Goal: Information Seeking & Learning: Learn about a topic

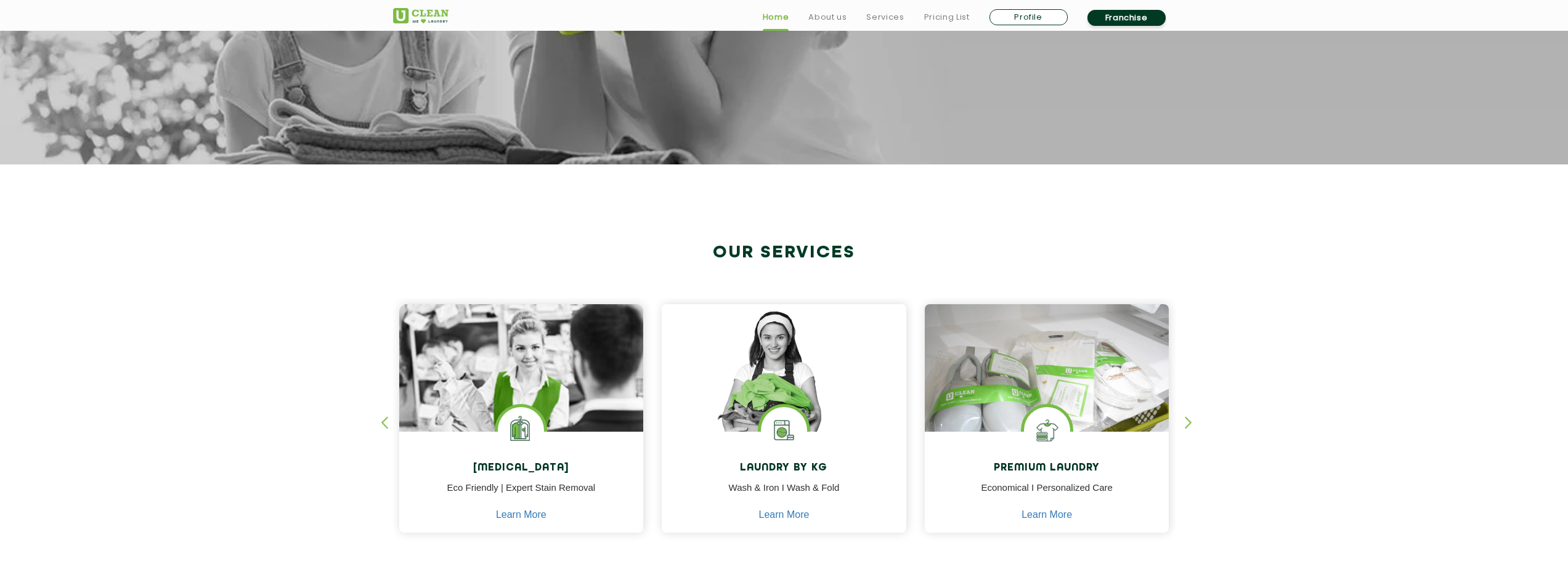
scroll to position [493, 0]
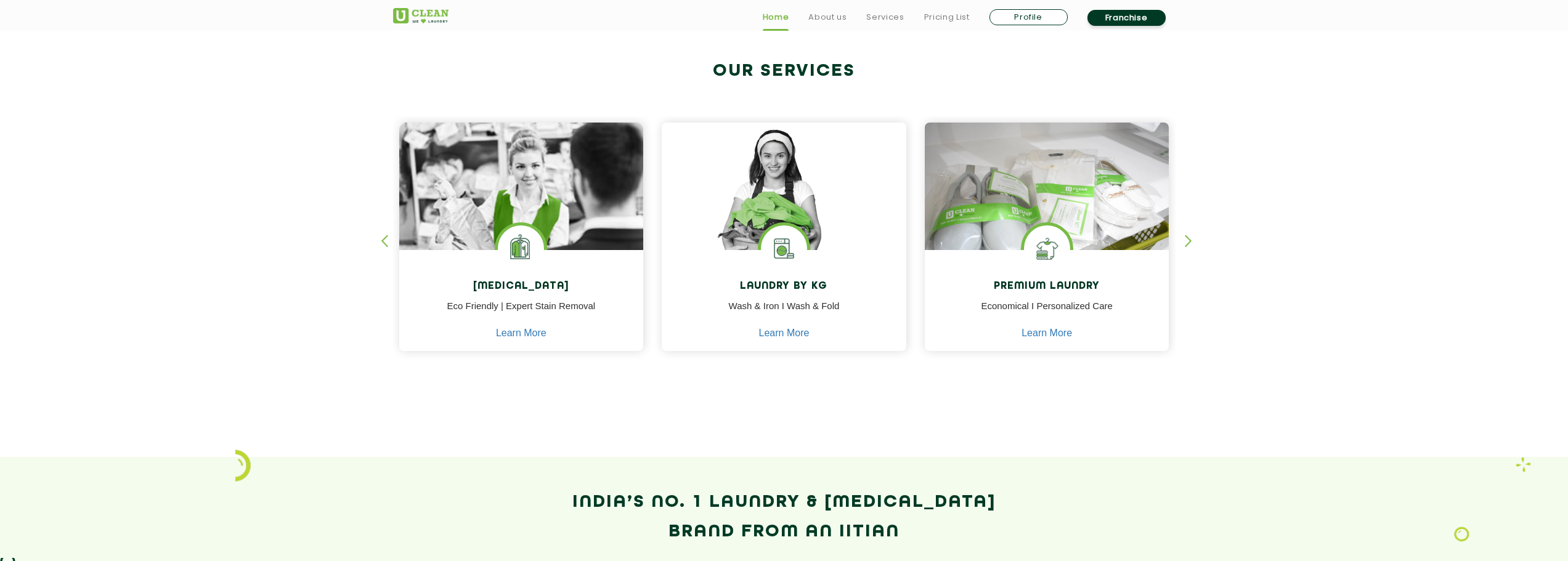
click at [801, 209] on img at bounding box center [783, 203] width 244 height 162
click at [809, 335] on link "Learn More" at bounding box center [784, 333] width 51 height 11
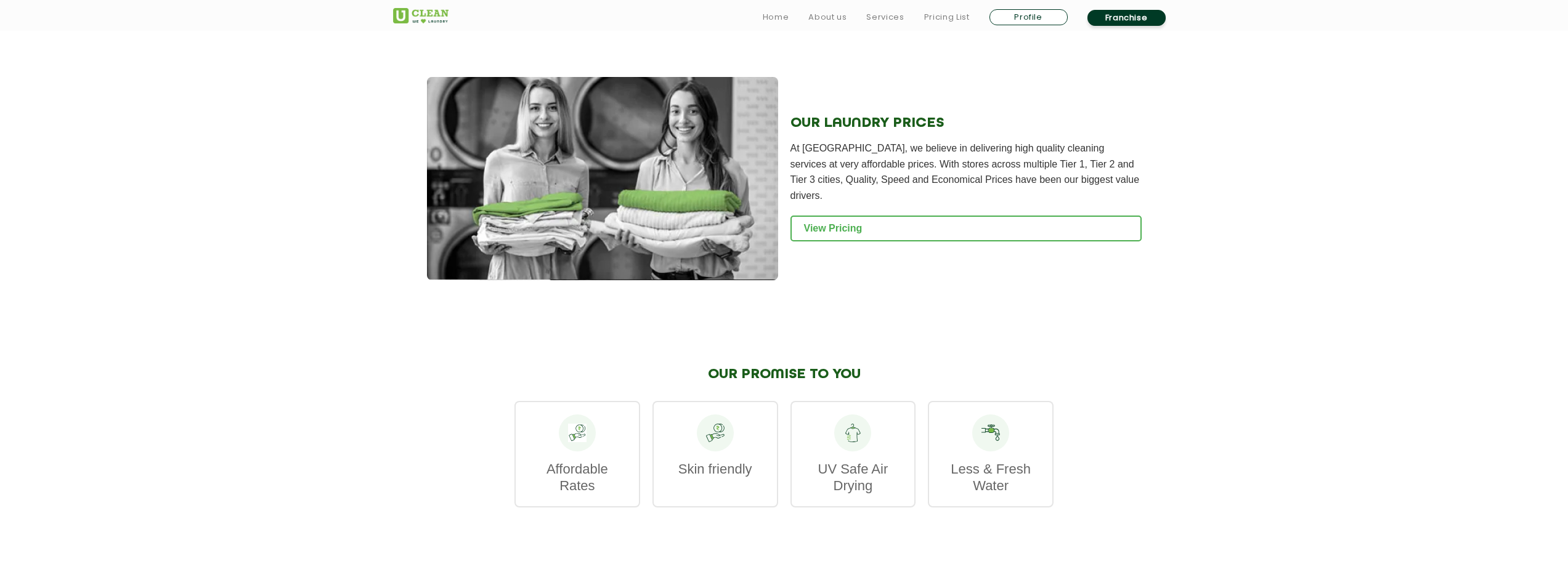
scroll to position [1478, 0]
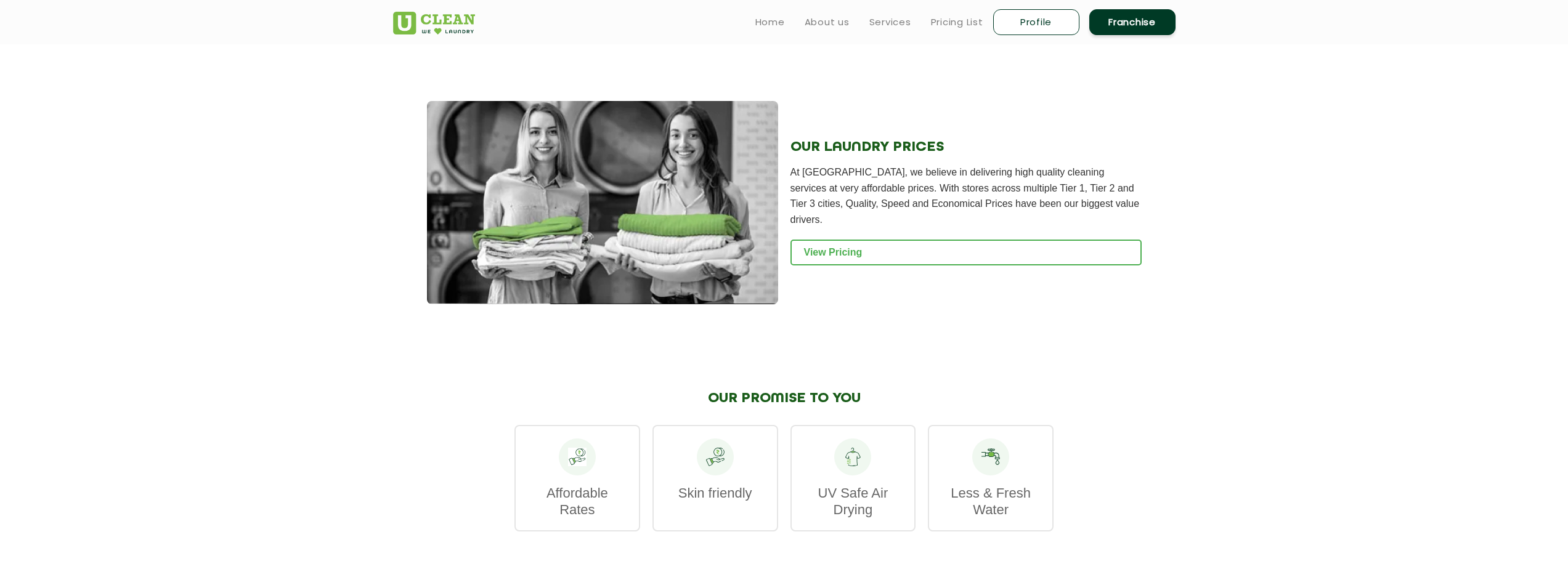
click at [574, 460] on div at bounding box center [577, 457] width 37 height 37
click at [579, 492] on p "Affordable Rates" at bounding box center [577, 501] width 99 height 33
click at [855, 240] on link "View Pricing" at bounding box center [966, 252] width 352 height 26
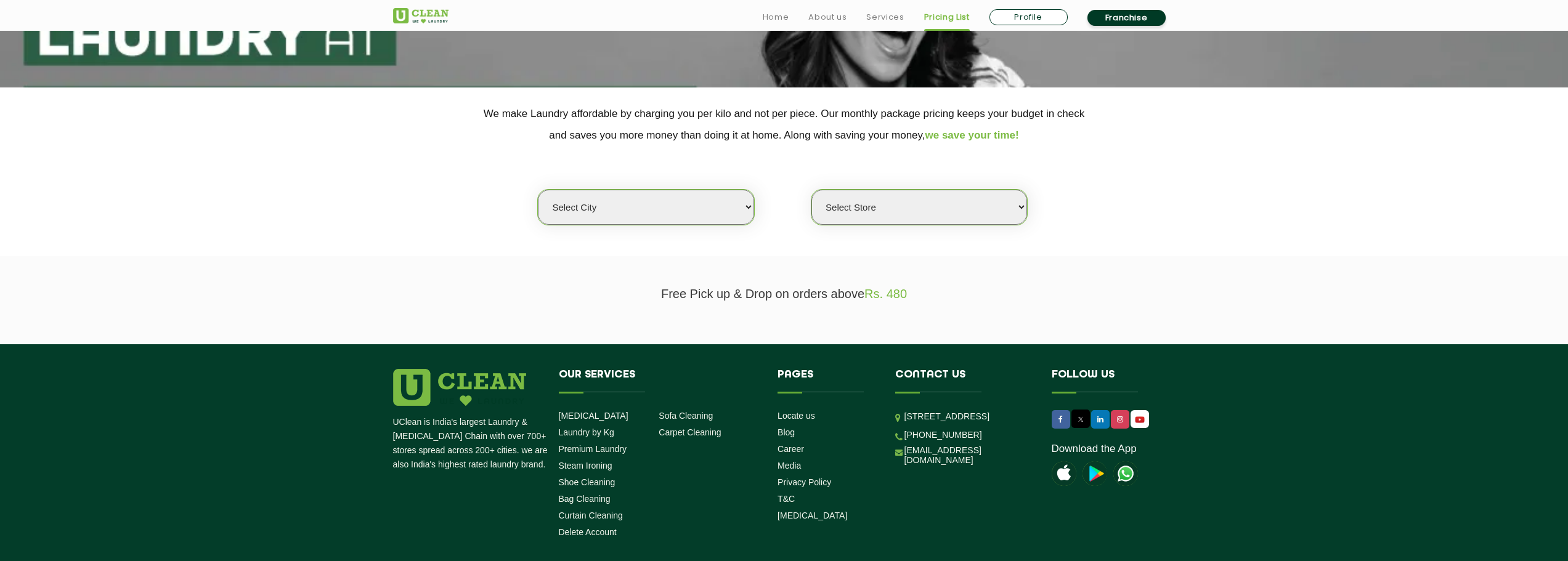
scroll to position [275, 0]
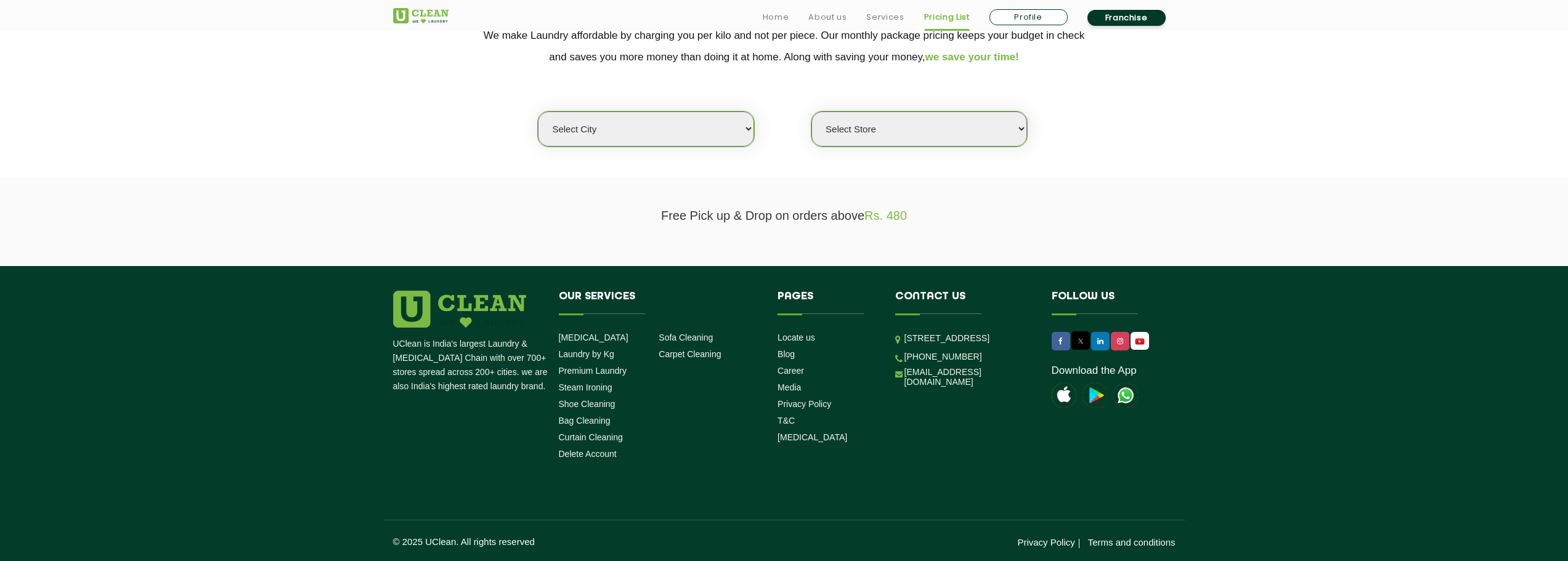
click at [651, 126] on select "Select city Aalo Abu Dhabi Agartala Agra Ahmedabad Akola Aligarh Alwar - UClean…" at bounding box center [645, 130] width 216 height 36
select select "1"
click at [538, 112] on select "Select city Aalo Abu Dhabi Agartala Agra Ahmedabad Akola Aligarh Alwar - UClean…" at bounding box center [645, 130] width 216 height 36
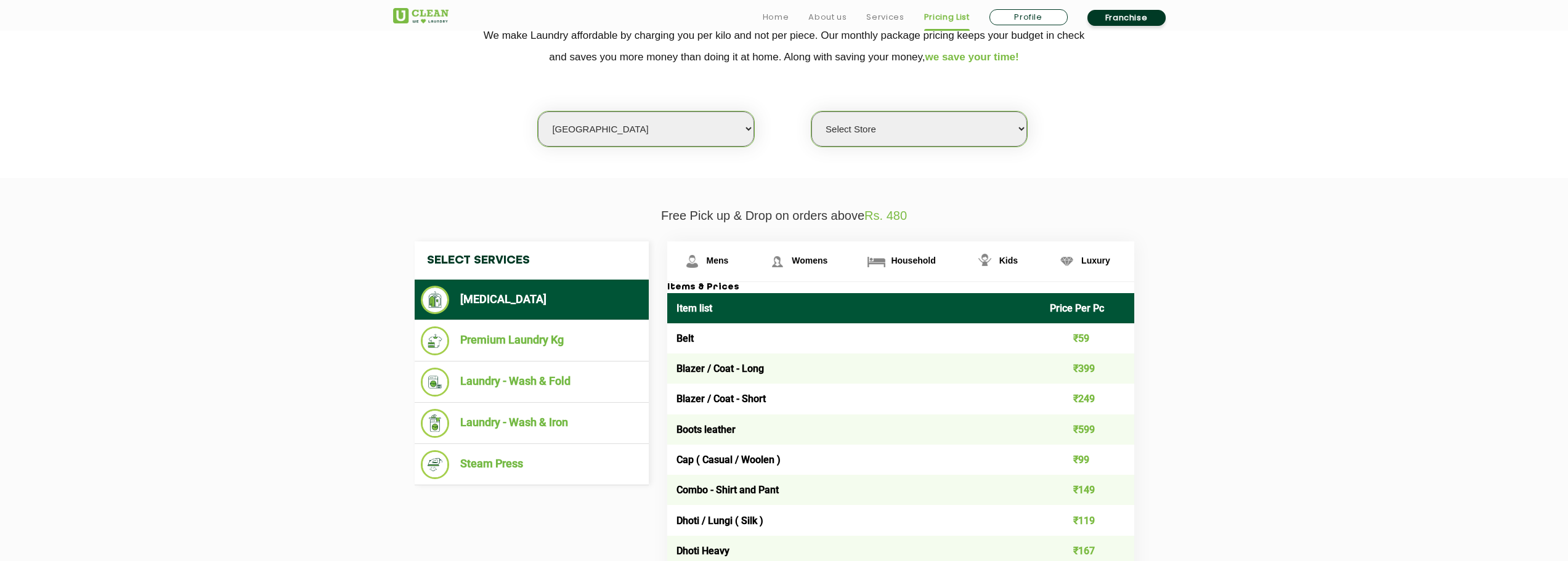
click at [911, 132] on select "Select Store UClean Vasant Kunj UClean Greater Kailash 2 UClean Dwarka UClean R…" at bounding box center [919, 130] width 216 height 36
select select "141"
click at [812, 112] on select "Select Store UClean Vasant Kunj UClean Greater Kailash 2 UClean Dwarka UClean R…" at bounding box center [919, 130] width 216 height 36
click at [550, 431] on li "Laundry - Wash & Iron" at bounding box center [532, 423] width 222 height 29
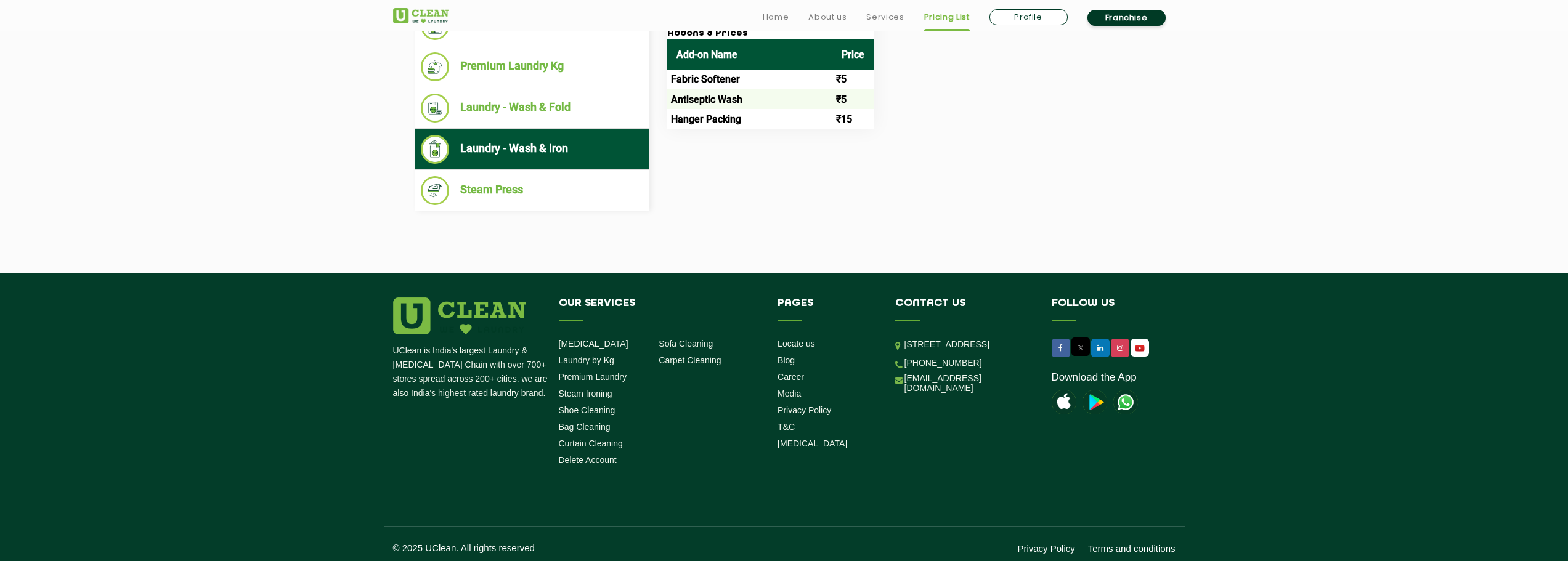
scroll to position [556, 0]
